Goal: Task Accomplishment & Management: Manage account settings

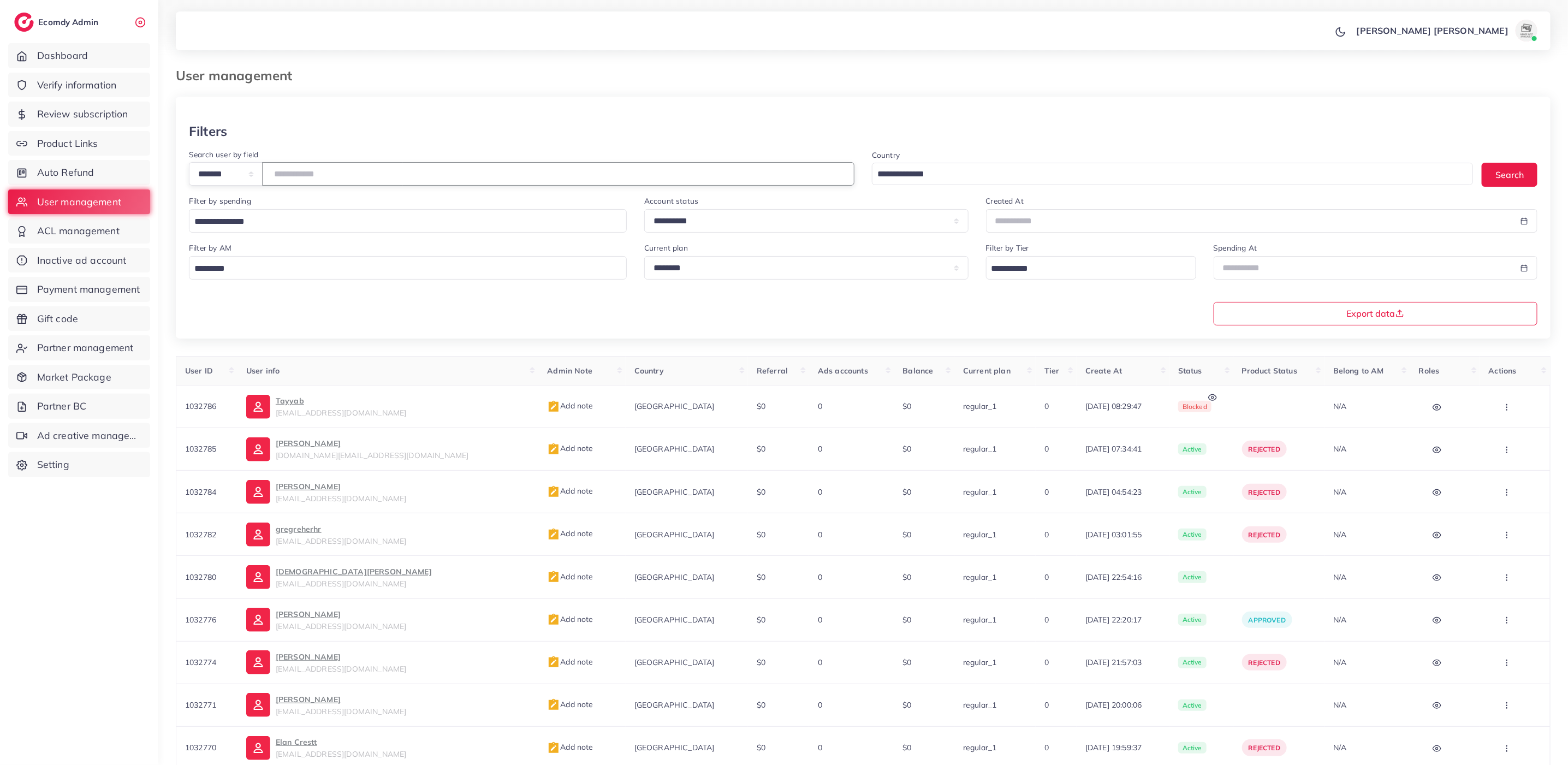
click at [391, 169] on input "number" at bounding box center [558, 174] width 592 height 23
type input "*******"
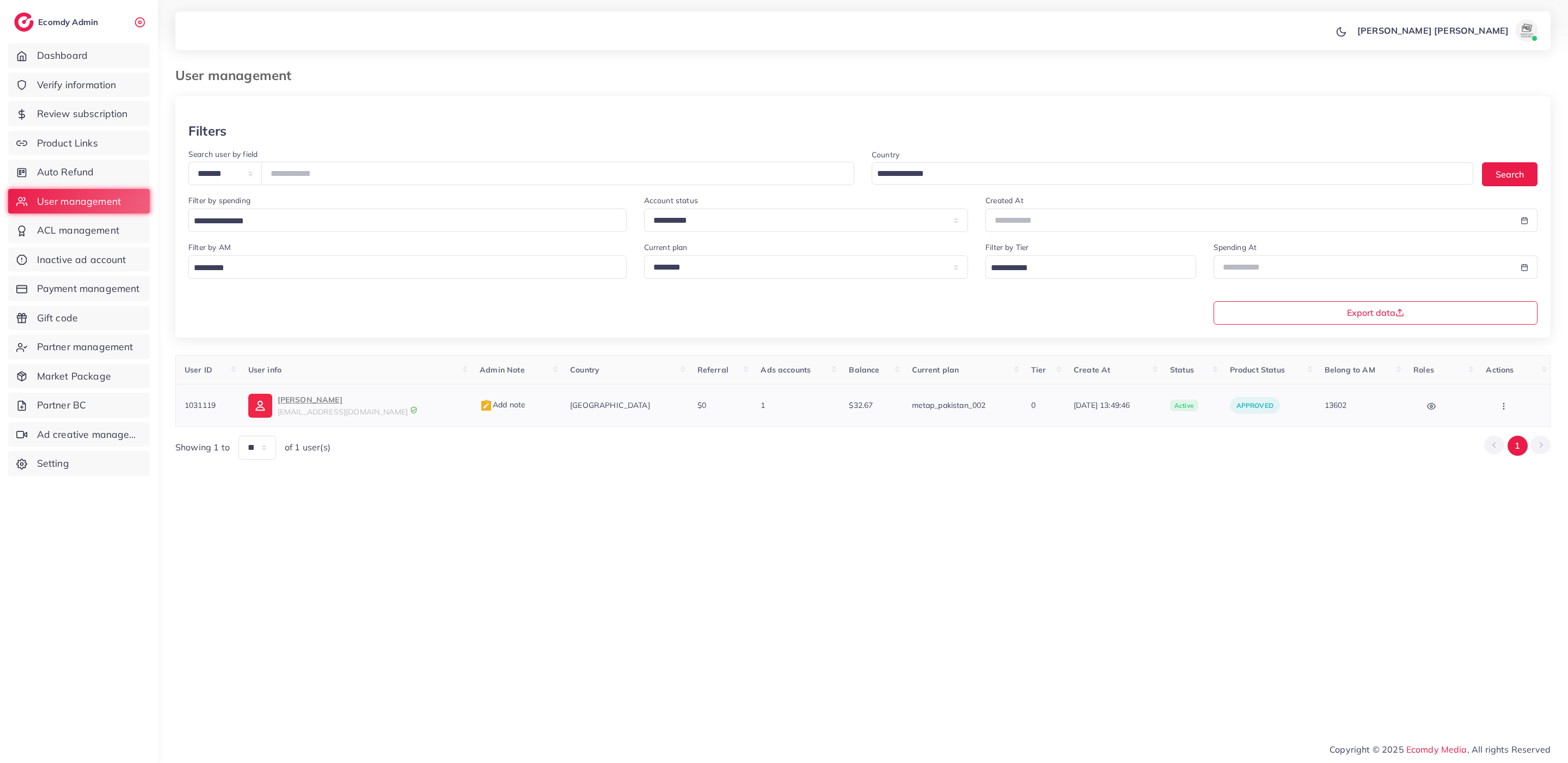
click at [346, 409] on span "[EMAIL_ADDRESS][DOMAIN_NAME]" at bounding box center [343, 412] width 130 height 10
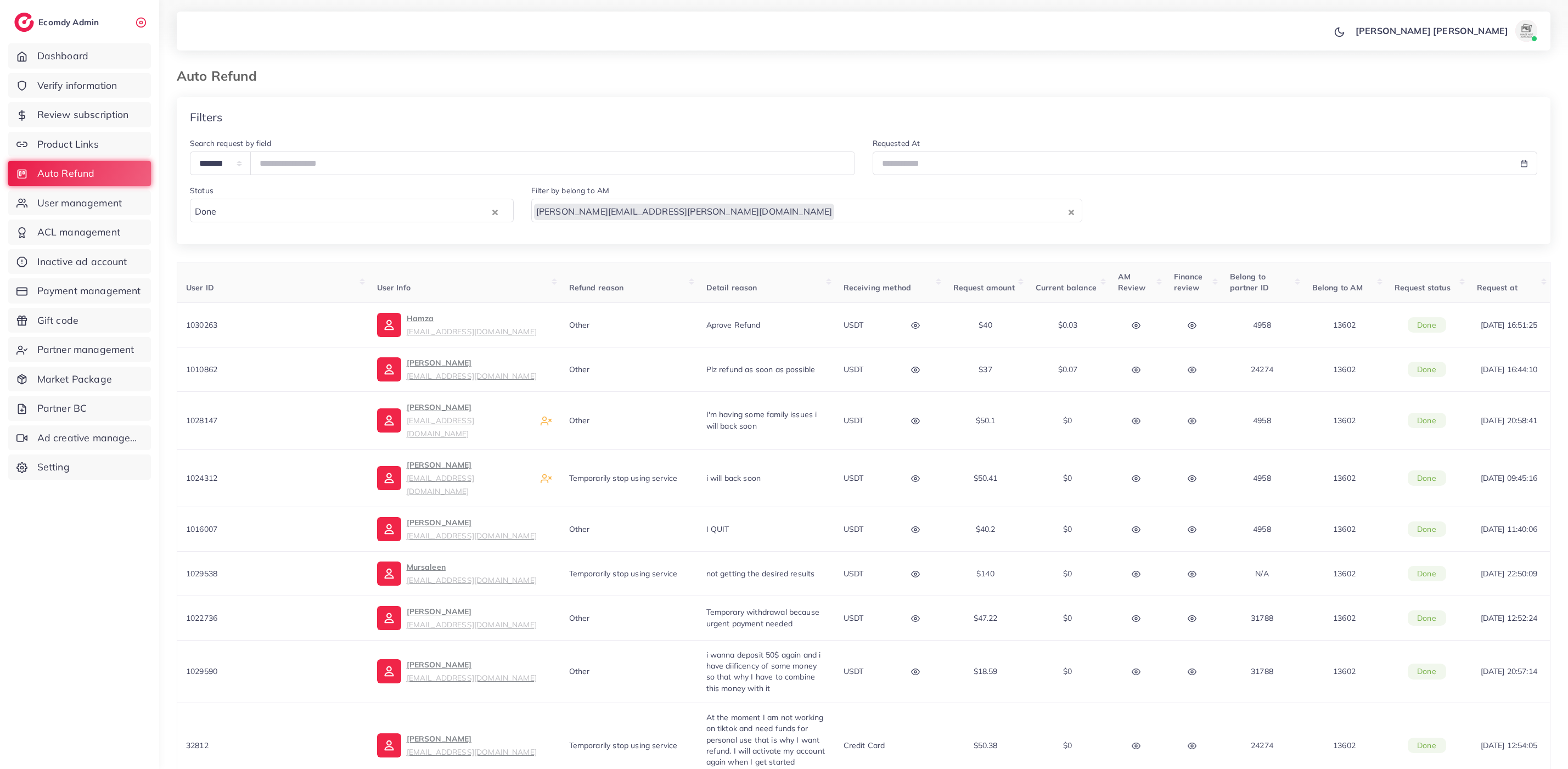
scroll to position [129, 0]
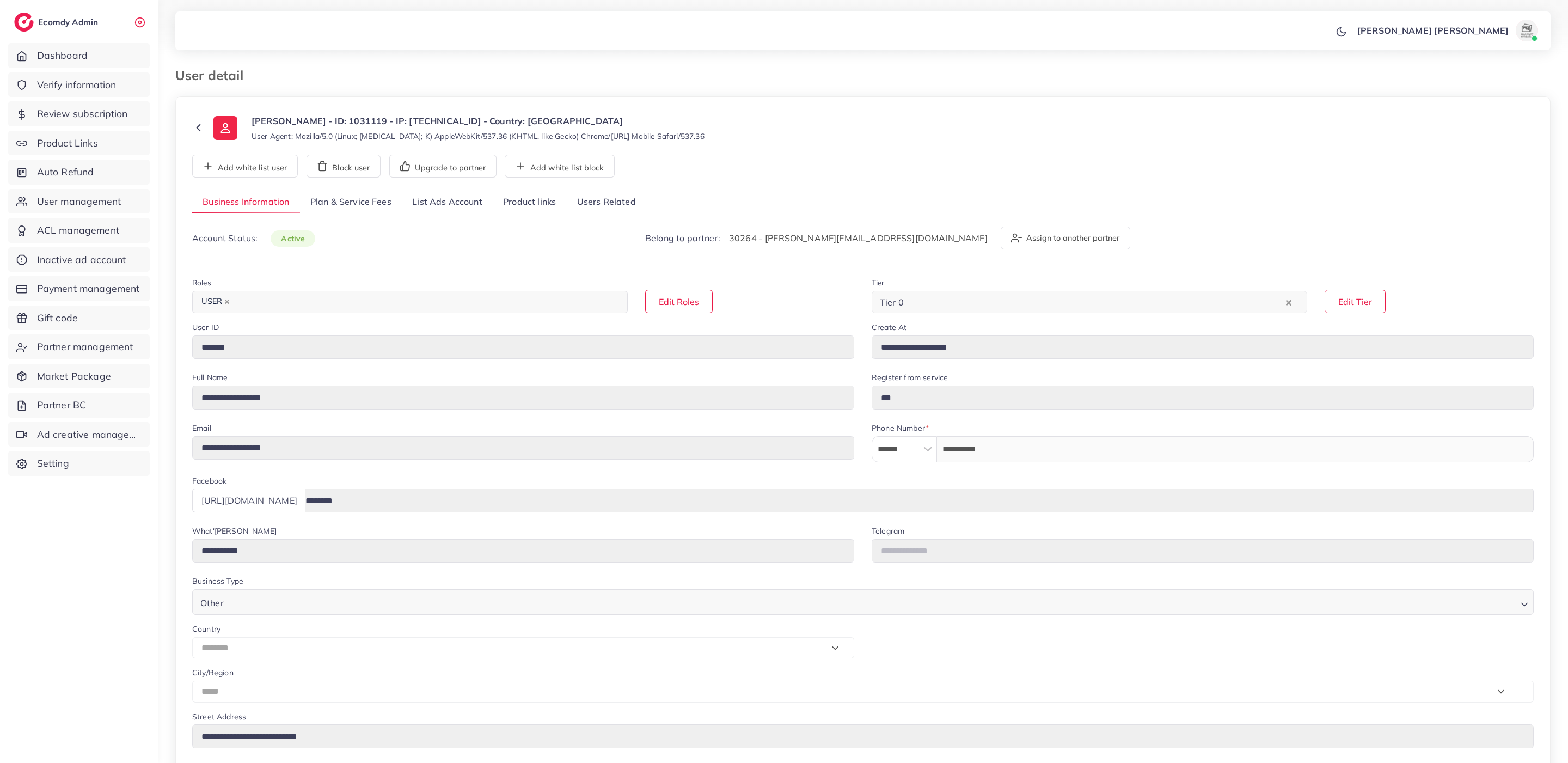
select select "********"
select select "*****"
click at [307, 121] on p "[PERSON_NAME] - ID: 1031119 - IP: [TECHNICAL_ID] - Country: [GEOGRAPHIC_DATA]" at bounding box center [478, 121] width 453 height 13
drag, startPoint x: 251, startPoint y: 122, endPoint x: 348, endPoint y: 126, distance: 97.1
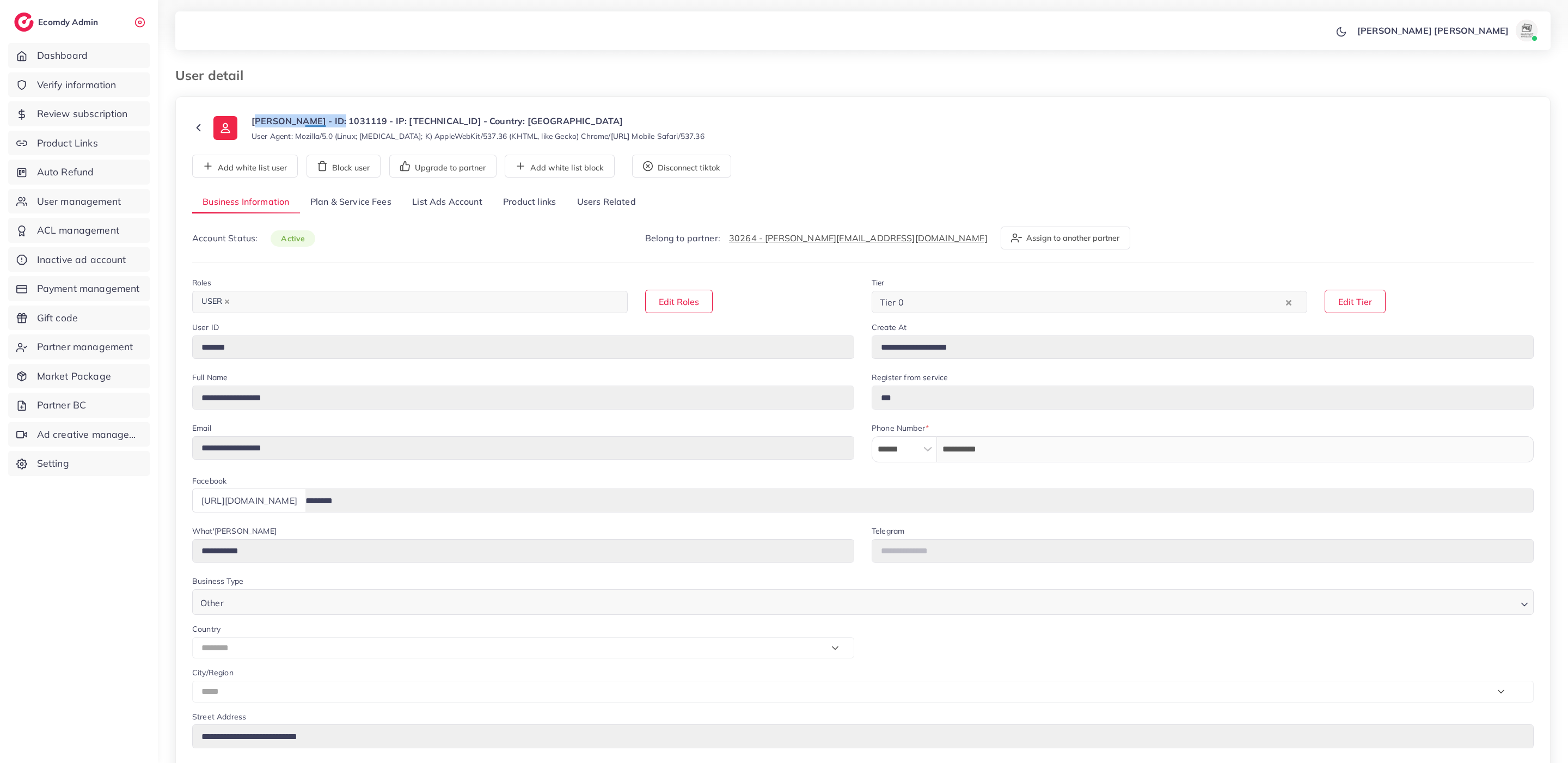
click at [348, 126] on p "[PERSON_NAME] - ID: 1031119 - IP: [TECHNICAL_ID] - Country: [GEOGRAPHIC_DATA]" at bounding box center [478, 121] width 453 height 13
copy p "[PERSON_NAME]"
click at [377, 208] on link "Plan & Service Fees" at bounding box center [351, 202] width 102 height 23
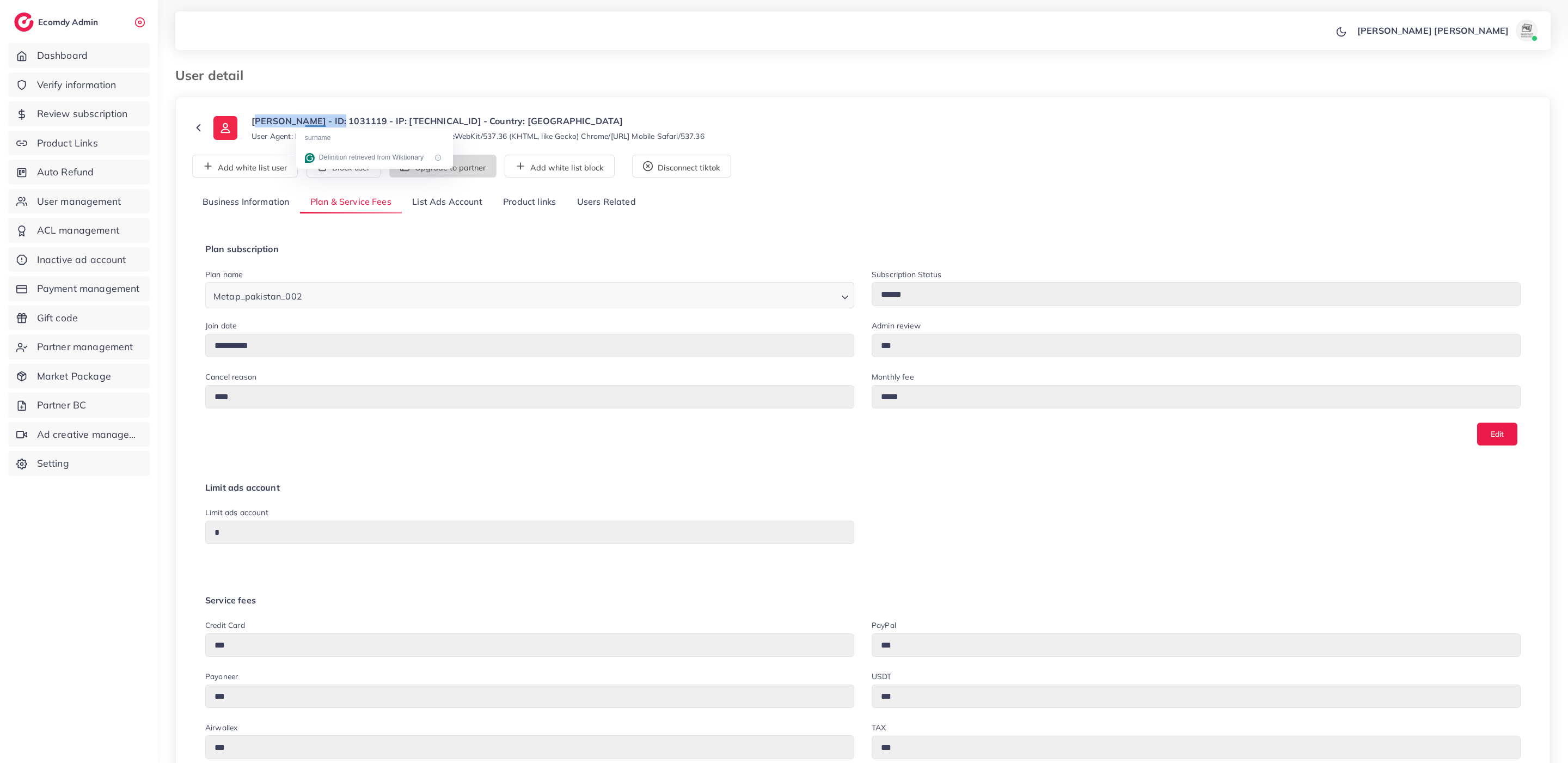
click at [477, 173] on button "Upgrade to partner" at bounding box center [443, 166] width 107 height 23
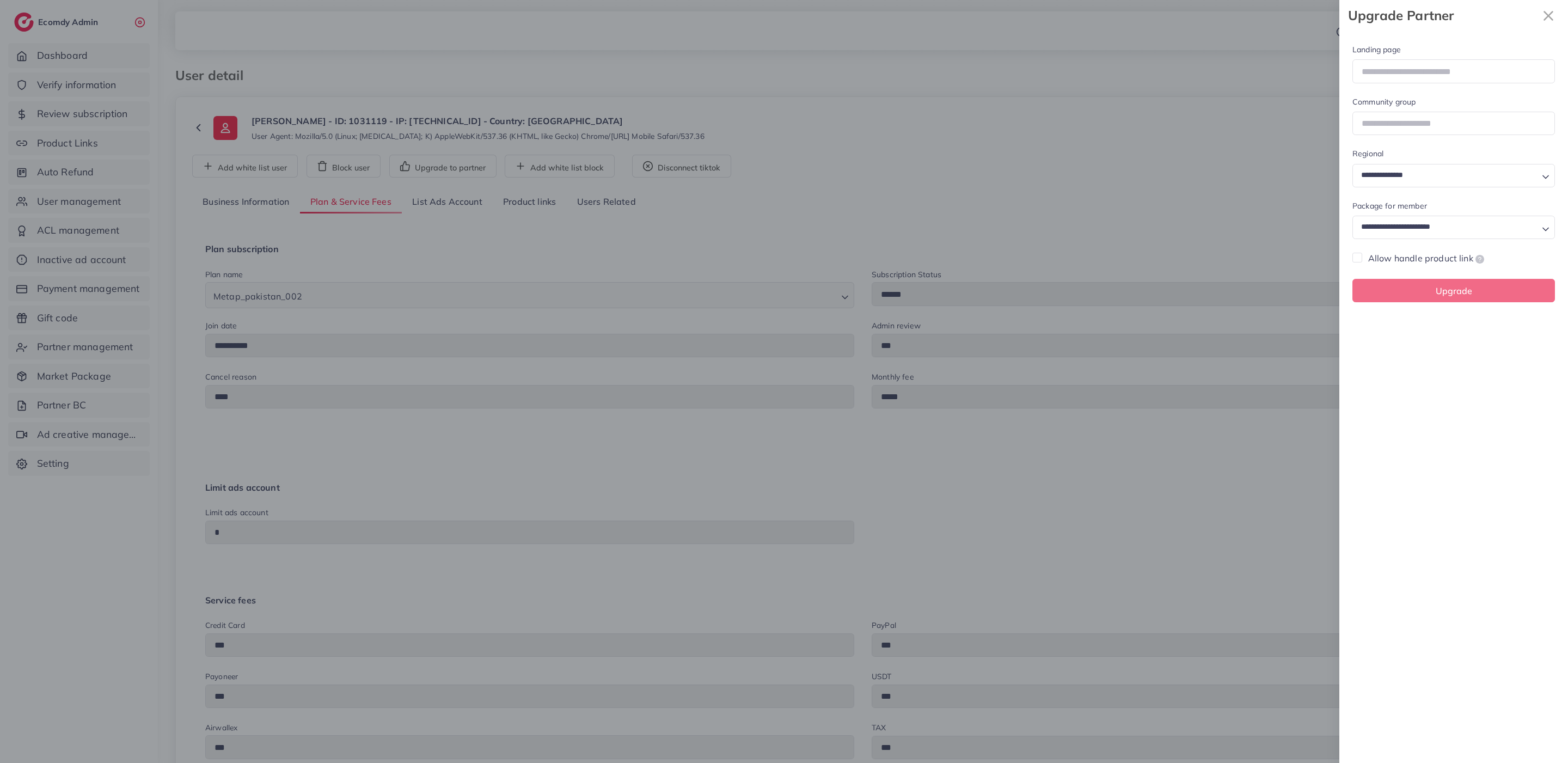
click at [1542, 28] on header "Upgrade Partner" at bounding box center [1454, 15] width 229 height 31
click at [1543, 19] on icon "x" at bounding box center [1549, 16] width 22 height 22
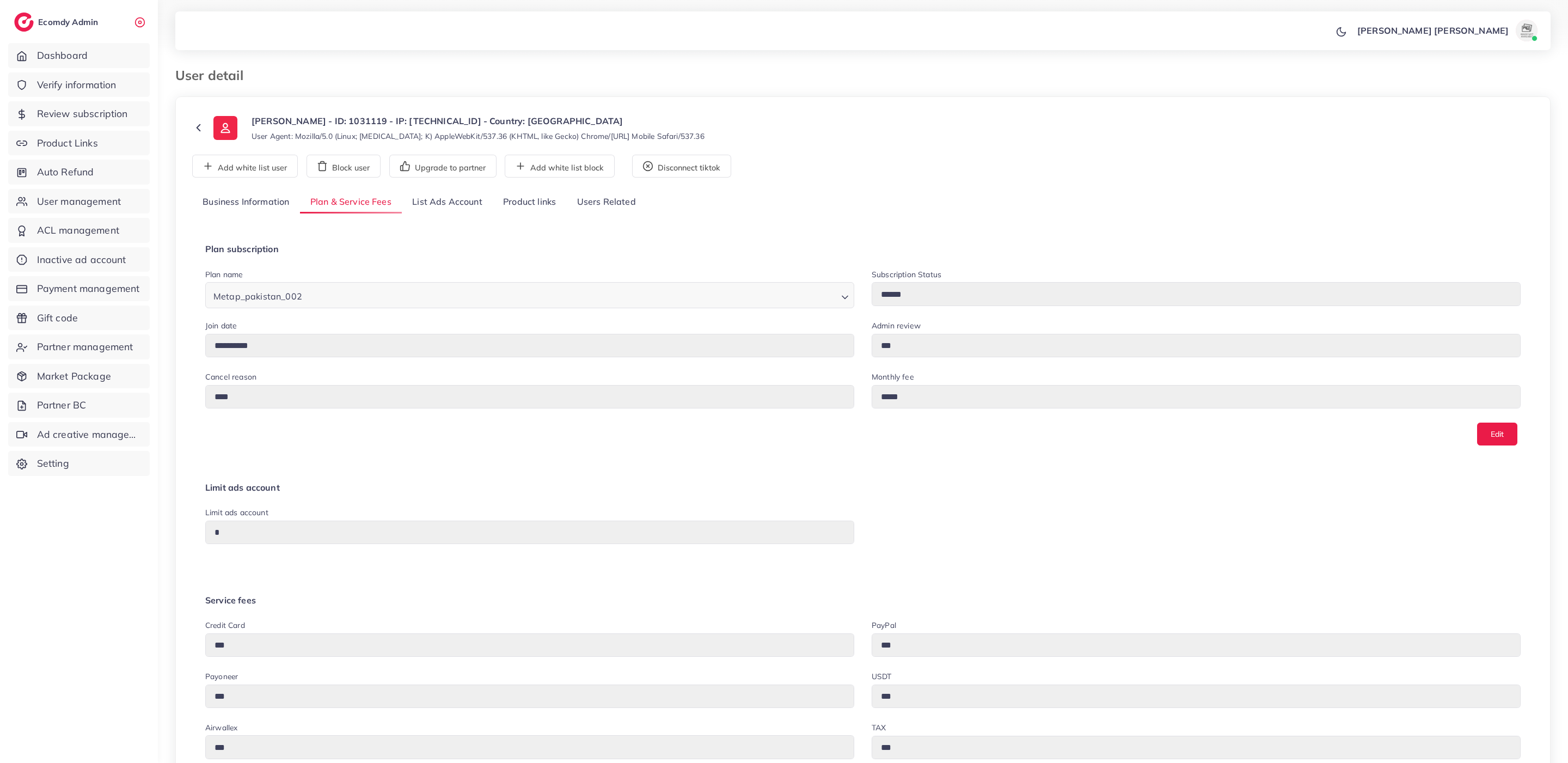
click at [451, 206] on link "List Ads Account" at bounding box center [447, 202] width 91 height 23
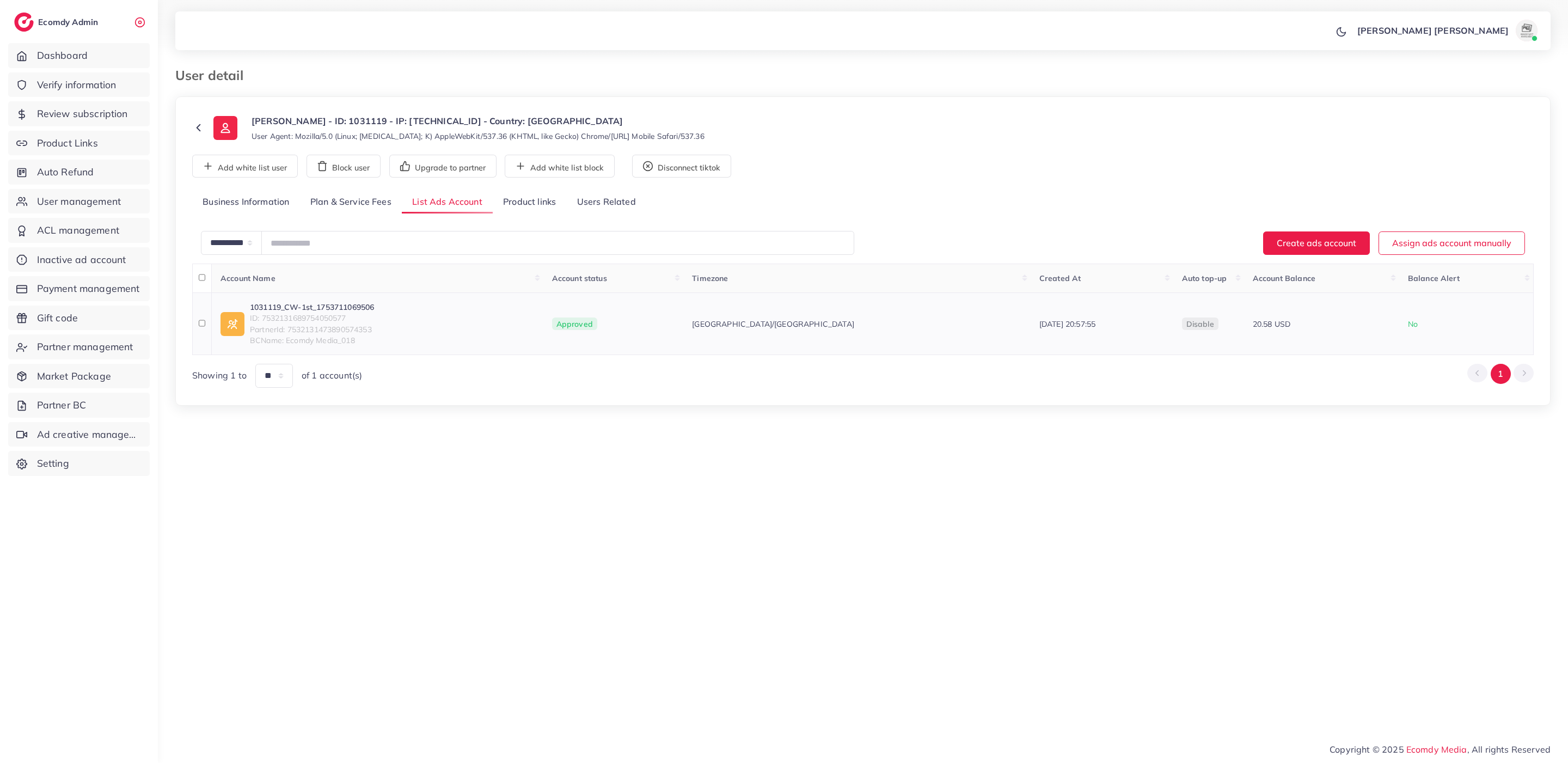
click at [313, 317] on span "ID: 7532131689754050577" at bounding box center [312, 318] width 124 height 11
copy span "7532131689754050577"
drag, startPoint x: 399, startPoint y: 309, endPoint x: 251, endPoint y: 306, distance: 148.0
click at [251, 306] on div "1031119_CW-1st_1753711069506 ID: 7532131689754050577 PartnerId: 753213147389057…" at bounding box center [377, 324] width 314 height 44
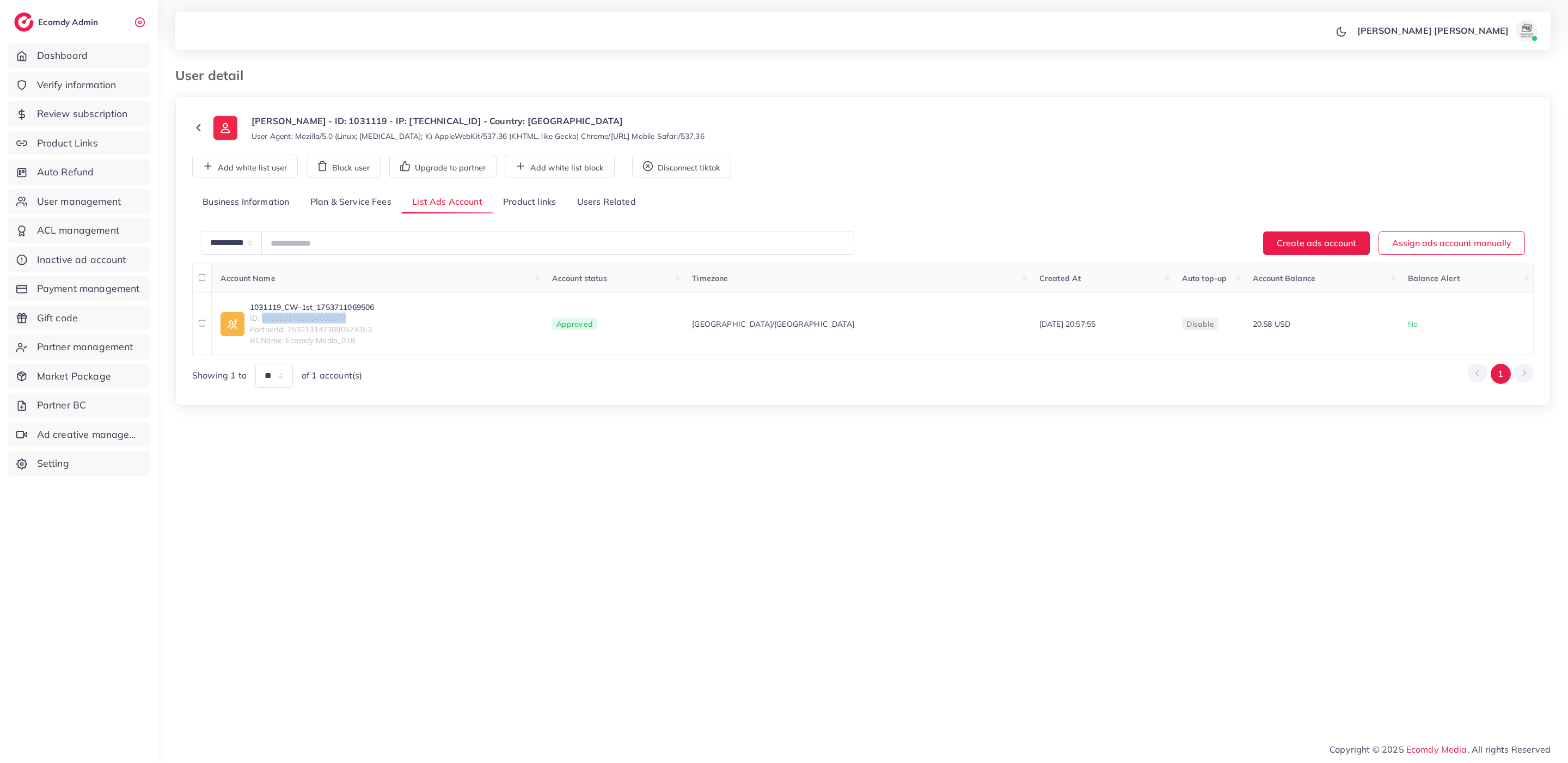
copy link "1031119_CW-1st_1753711069506"
